Goal: Go to known website: Go to known website

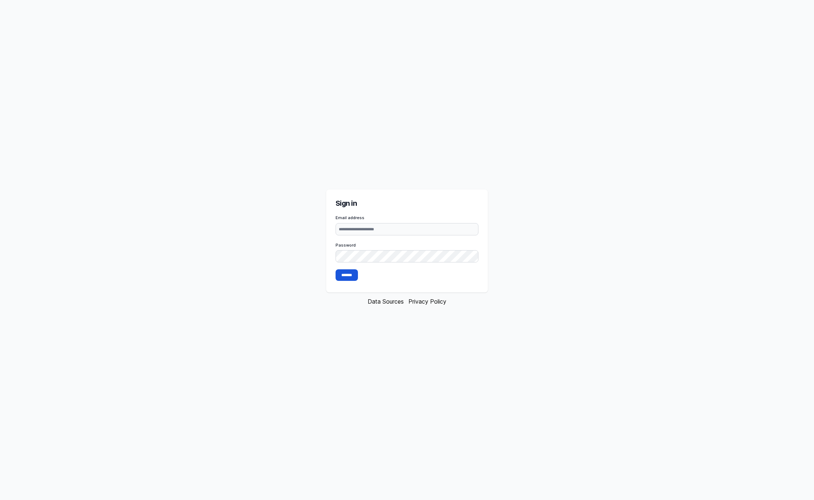
type input "**********"
click at [336, 269] on input "*******" at bounding box center [347, 275] width 22 height 12
